Goal: Use online tool/utility: Utilize a website feature to perform a specific function

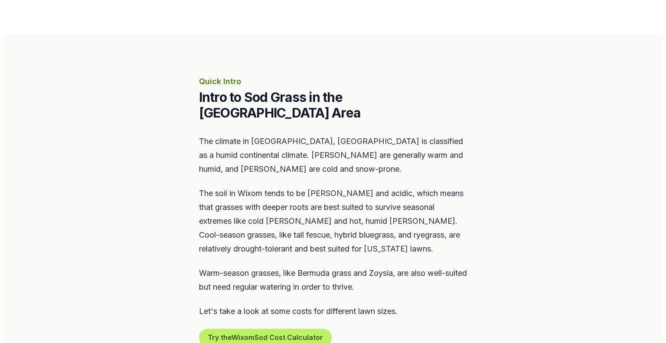
scroll to position [434, 0]
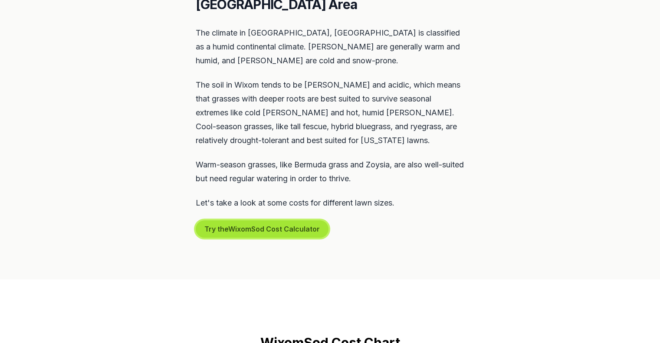
click at [255, 220] on button "Try the Wixom Sod Cost Calculator" at bounding box center [262, 228] width 133 height 17
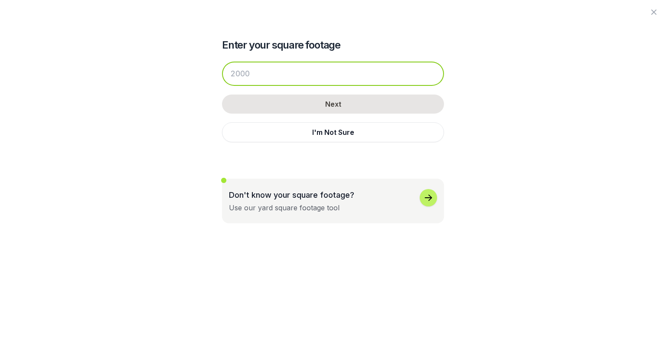
drag, startPoint x: 257, startPoint y: 76, endPoint x: 180, endPoint y: 84, distance: 78.0
click at [180, 84] on div "Enter your square footage Next I'm Not Sure Don't know your square footage? Use…" at bounding box center [333, 111] width 472 height 223
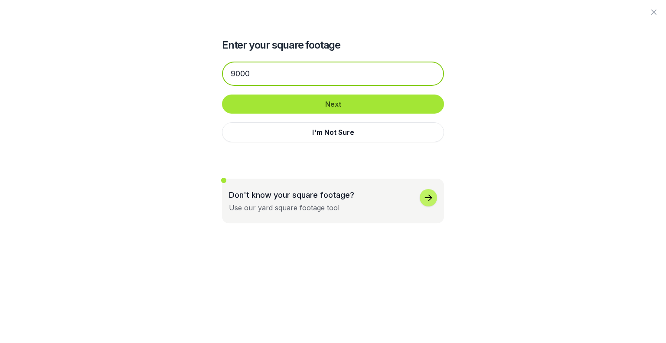
type input "9000"
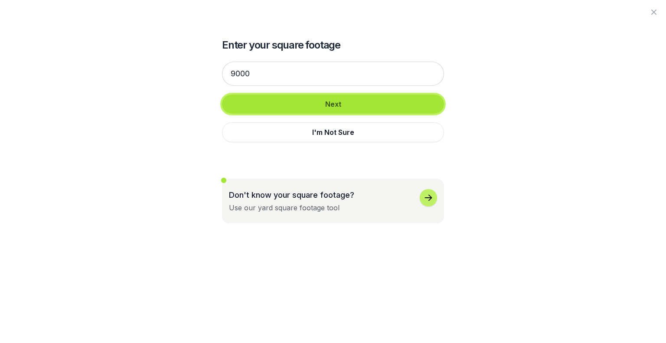
click at [259, 106] on button "Next" at bounding box center [333, 104] width 222 height 19
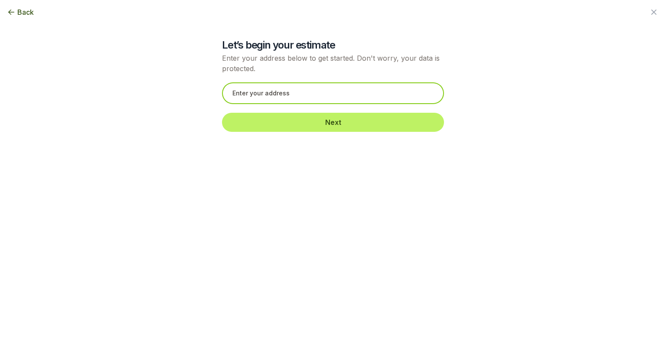
click at [258, 94] on input "text" at bounding box center [333, 93] width 222 height 22
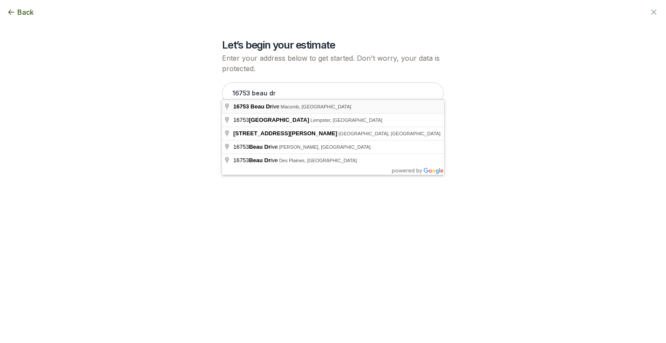
type input "[STREET_ADDRESS]"
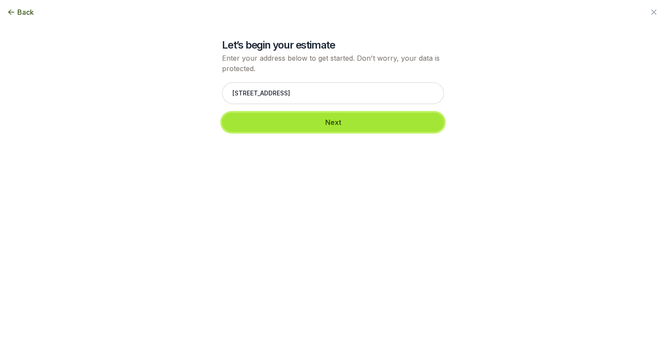
click at [281, 119] on button "Next" at bounding box center [333, 122] width 222 height 19
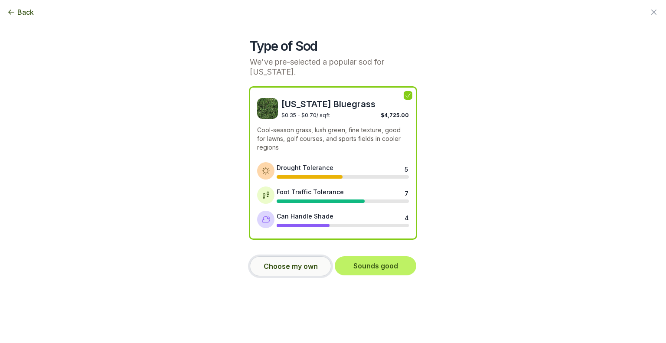
click at [289, 268] on button "Choose my own" at bounding box center [291, 266] width 82 height 20
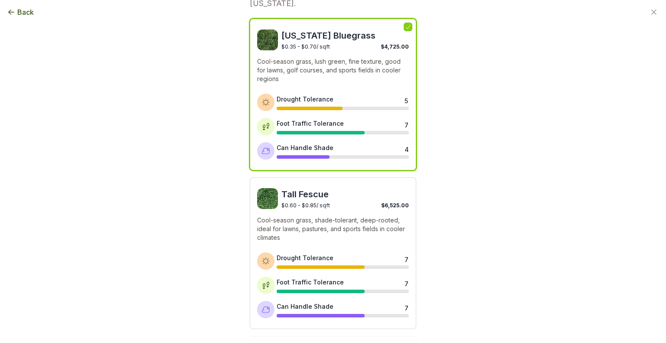
scroll to position [0, 0]
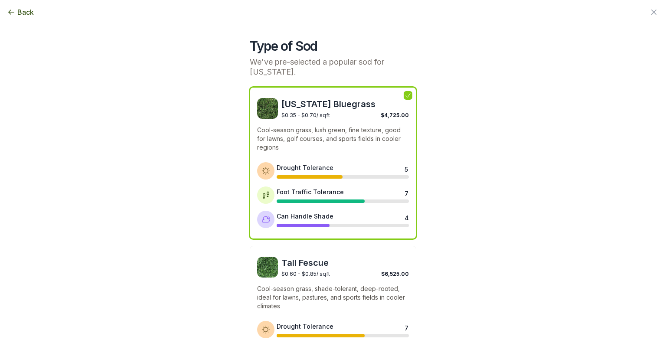
click at [330, 114] on div "$0.35 - $0.70 / sqft $4,725.00" at bounding box center [345, 114] width 128 height 8
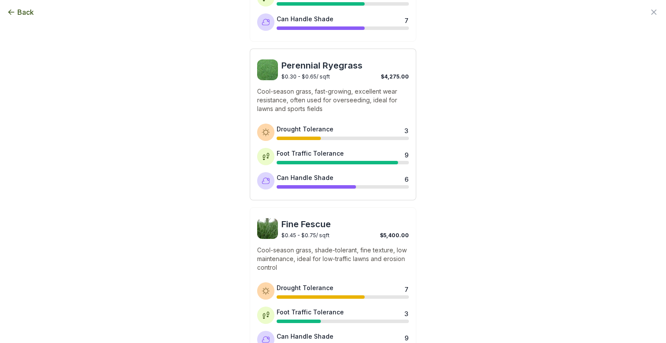
scroll to position [415, 0]
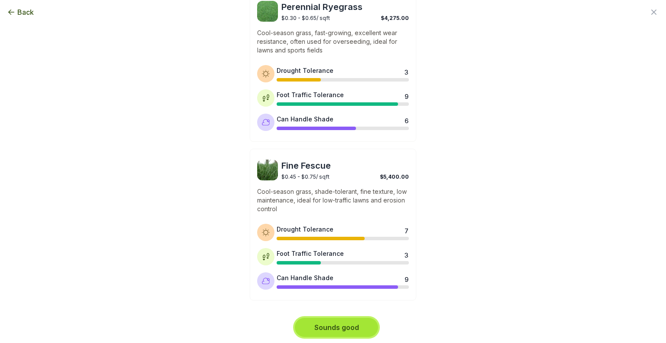
click at [341, 323] on button "Sounds good" at bounding box center [336, 327] width 83 height 19
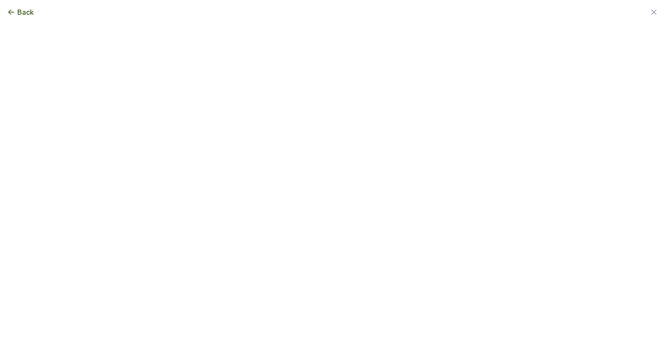
scroll to position [0, 0]
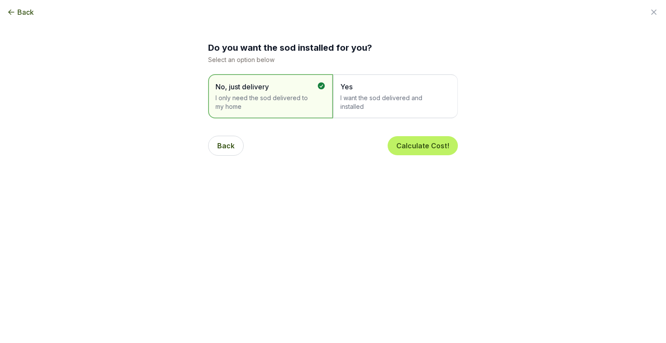
click at [366, 98] on span "I want the sod delivered and installed" at bounding box center [390, 102] width 101 height 17
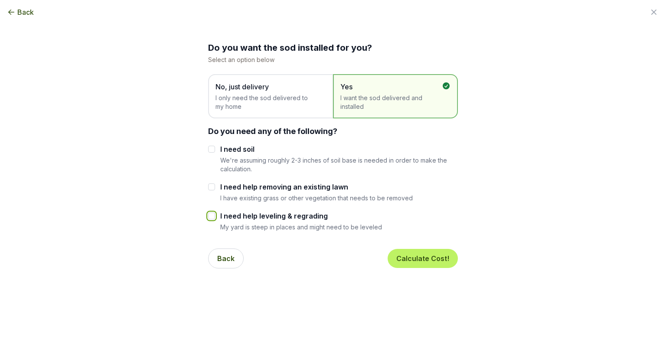
click at [208, 214] on input "I need help leveling & regrading" at bounding box center [211, 216] width 7 height 7
checkbox input "true"
click at [407, 260] on button "Calculate Cost!" at bounding box center [423, 258] width 70 height 19
